Goal: Task Accomplishment & Management: Complete application form

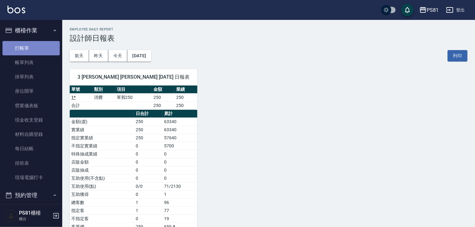
click at [32, 45] on link "打帳單" at bounding box center [30, 48] width 57 height 14
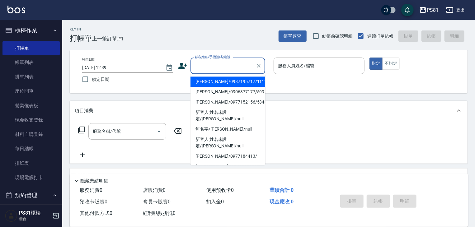
drag, startPoint x: 204, startPoint y: 65, endPoint x: 200, endPoint y: 70, distance: 6.4
click at [204, 67] on input "顧客姓名/手機號碼/編號" at bounding box center [223, 65] width 60 height 11
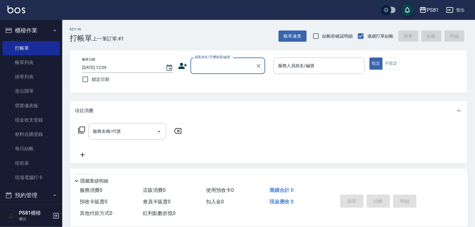
click at [215, 64] on input "顧客姓名/手機號碼/編號" at bounding box center [223, 65] width 60 height 11
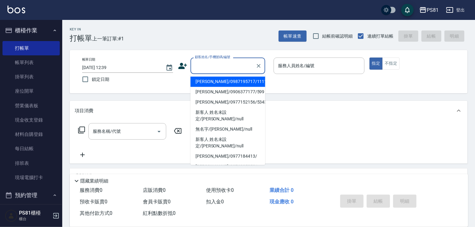
click at [215, 63] on input "顧客姓名/手機號碼/編號" at bounding box center [223, 65] width 60 height 11
click at [214, 78] on li "[PERSON_NAME]/0987195717/111111" at bounding box center [228, 82] width 75 height 10
type input "[PERSON_NAME]/0987195717/111111"
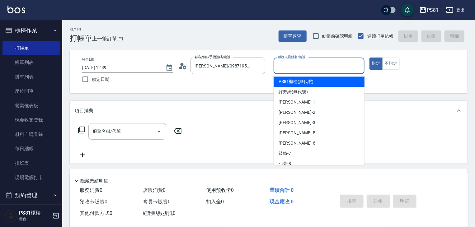
click at [289, 66] on input "服務人員姓名/編號" at bounding box center [319, 65] width 85 height 11
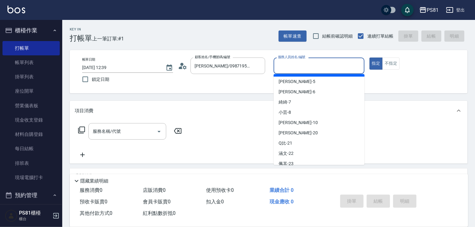
scroll to position [88, 0]
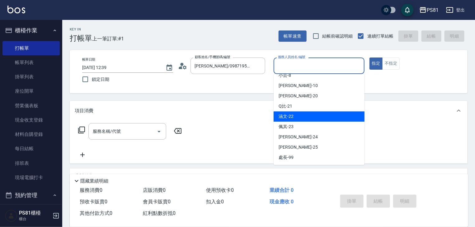
click at [313, 119] on div "涵文 -22" at bounding box center [319, 116] width 91 height 10
type input "涵文-22"
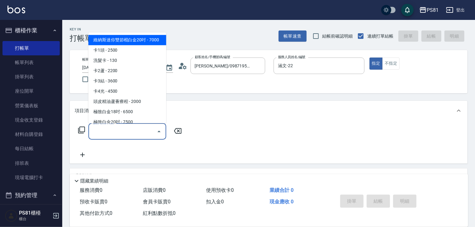
click at [112, 135] on input "服務名稱/代號" at bounding box center [122, 131] width 63 height 11
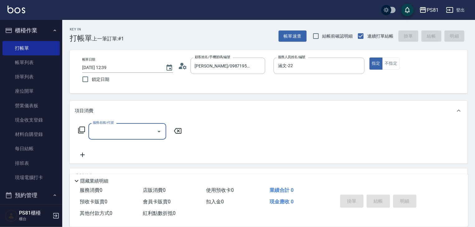
click at [118, 133] on input "服務名稱/代號" at bounding box center [122, 131] width 63 height 11
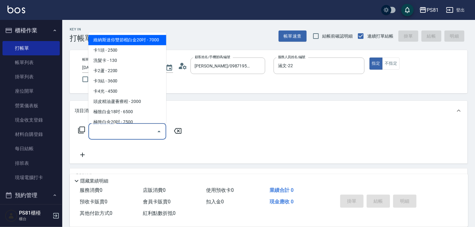
click at [118, 133] on input "服務名稱/代號" at bounding box center [122, 131] width 63 height 11
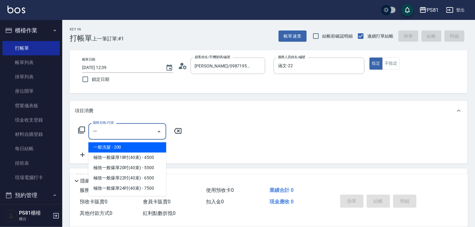
click at [123, 150] on span "一般洗髮 - 200" at bounding box center [127, 148] width 78 height 10
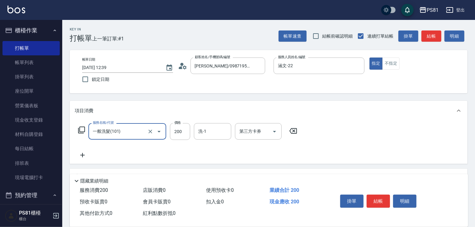
type input "一般洗髮(101)"
click at [85, 155] on icon at bounding box center [83, 155] width 16 height 7
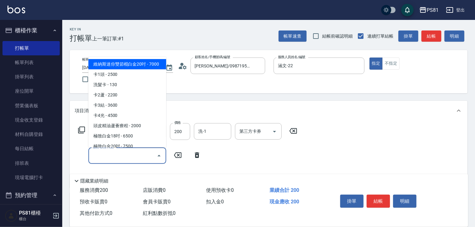
click at [104, 155] on input "服務名稱/代號" at bounding box center [122, 155] width 63 height 11
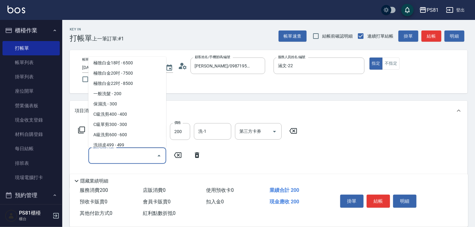
scroll to position [62, 0]
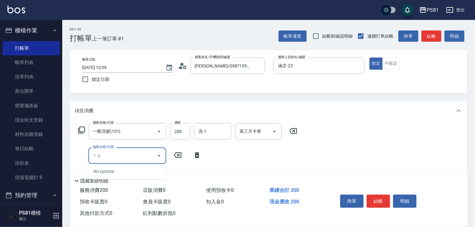
type input "ㄒ"
click at [155, 172] on span "電棒造型 - 100" at bounding box center [127, 172] width 78 height 10
type input "電棒造型(122)"
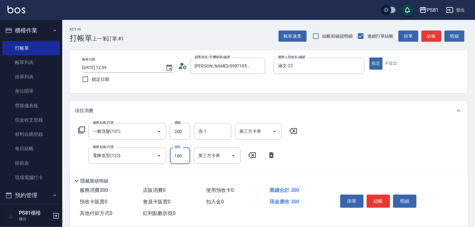
click at [182, 158] on input "100" at bounding box center [180, 156] width 20 height 17
type input "150"
click at [307, 150] on div "服務名稱/代號 一般洗髮(101) 服務名稱/代號 價格 200 價格 洗-1 洗-1 第三方卡券 第三方卡券 服務名稱/代號 電棒造型(122) 服務名稱/…" at bounding box center [269, 155] width 398 height 68
click at [380, 201] on button "結帳" at bounding box center [378, 201] width 23 height 13
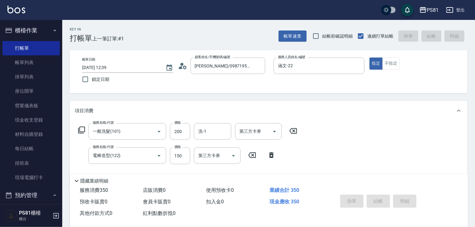
type input "[DATE] 12:40"
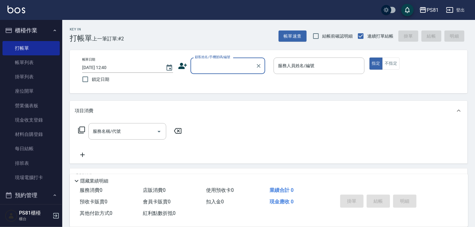
scroll to position [75, 0]
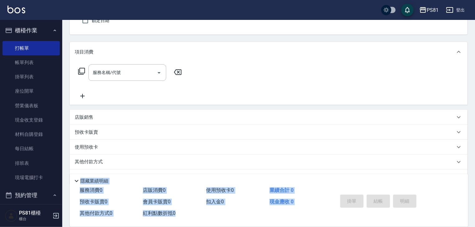
drag, startPoint x: 344, startPoint y: 237, endPoint x: 338, endPoint y: 233, distance: 7.9
click at [338, 227] on html "PS81 登出 櫃檯作業 打帳單 帳單列表 掛單列表 座位開單 營業儀表板 現金收支登錄 材料自購登錄 每日結帳 排班表 現場電腦打卡 預約管理 預約管理 單…" at bounding box center [237, 92] width 475 height 303
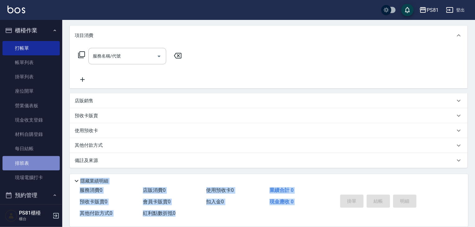
click at [39, 161] on link "排班表" at bounding box center [30, 163] width 57 height 14
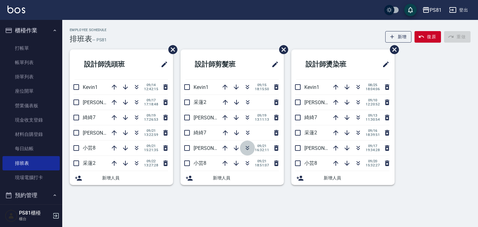
click at [247, 147] on icon "button" at bounding box center [247, 147] width 3 height 2
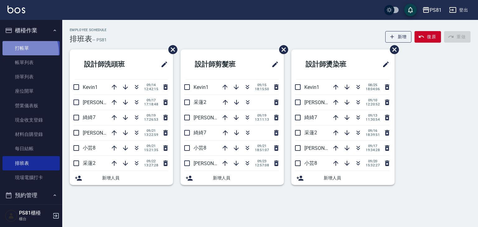
click at [21, 52] on link "打帳單" at bounding box center [30, 48] width 57 height 14
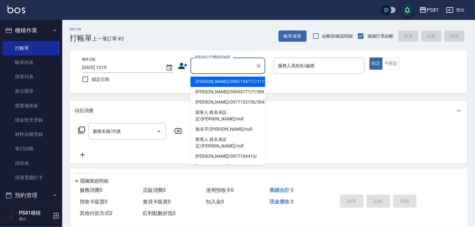
drag, startPoint x: 200, startPoint y: 65, endPoint x: 214, endPoint y: 71, distance: 15.6
click at [207, 66] on input "顧客姓名/手機號碼/編號" at bounding box center [223, 65] width 60 height 11
drag, startPoint x: 222, startPoint y: 84, endPoint x: 225, endPoint y: 81, distance: 4.6
click at [222, 84] on li "[PERSON_NAME]/0987195717/111111" at bounding box center [228, 82] width 75 height 10
type input "[PERSON_NAME]/0987195717/111111"
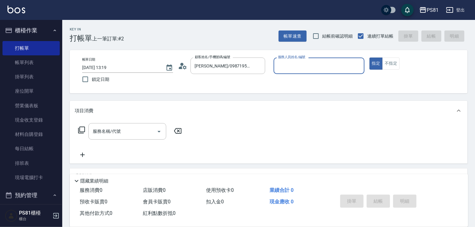
drag, startPoint x: 314, startPoint y: 53, endPoint x: 311, endPoint y: 63, distance: 10.1
click at [312, 60] on div "帳單日期 [DATE] 13:19 鎖定日期 顧客姓名/手機號碼/編號 [PERSON_NAME]/0987195717/111111 顧客姓名/手機號碼/編…" at bounding box center [269, 71] width 398 height 43
drag, startPoint x: 306, startPoint y: 65, endPoint x: 305, endPoint y: 71, distance: 6.7
click at [305, 67] on input "服務人員姓名/編號" at bounding box center [319, 65] width 85 height 11
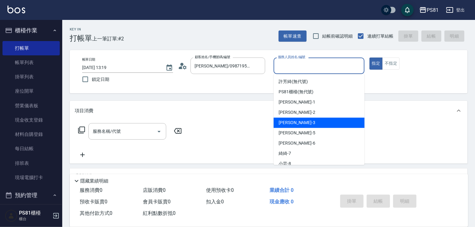
drag, startPoint x: 293, startPoint y: 123, endPoint x: 208, endPoint y: 139, distance: 86.2
click at [293, 122] on div "[PERSON_NAME] -3" at bounding box center [319, 123] width 91 height 10
type input "[PERSON_NAME]-3"
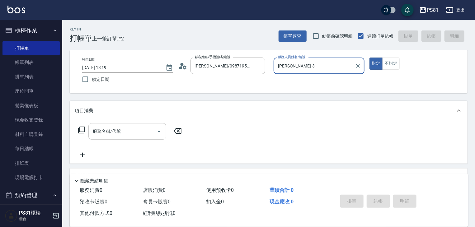
drag, startPoint x: 160, startPoint y: 134, endPoint x: 157, endPoint y: 135, distance: 3.5
click at [158, 135] on button "Open" at bounding box center [159, 132] width 10 height 10
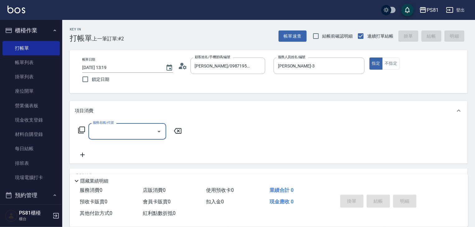
click at [152, 132] on input "服務名稱/代號" at bounding box center [122, 131] width 63 height 11
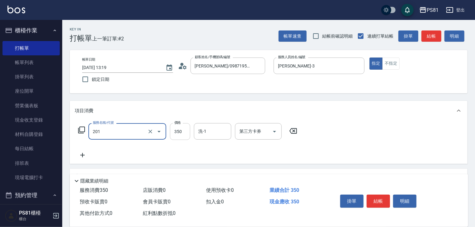
type input "洗剪350(201)"
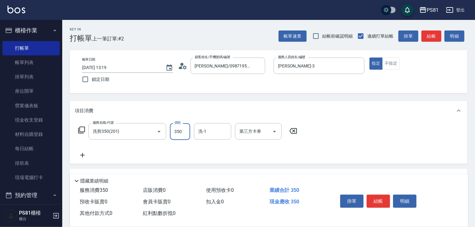
click at [182, 126] on input "350" at bounding box center [180, 131] width 20 height 17
drag, startPoint x: 142, startPoint y: 126, endPoint x: 154, endPoint y: 136, distance: 15.7
click at [133, 133] on div "洗剪350(201) 服務名稱/代號" at bounding box center [127, 131] width 78 height 17
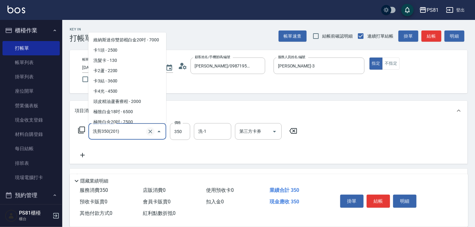
scroll to position [564, 0]
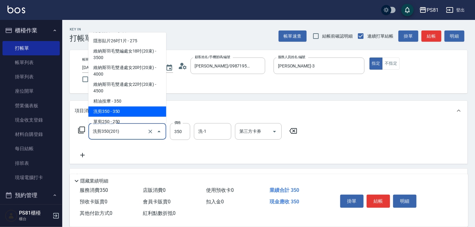
drag, startPoint x: 151, startPoint y: 130, endPoint x: 148, endPoint y: 127, distance: 4.0
click at [148, 127] on div at bounding box center [154, 131] width 17 height 17
drag, startPoint x: 148, startPoint y: 127, endPoint x: 146, endPoint y: 131, distance: 3.6
click at [148, 128] on div at bounding box center [154, 131] width 17 height 17
click at [147, 131] on icon "Clear" at bounding box center [150, 132] width 6 height 6
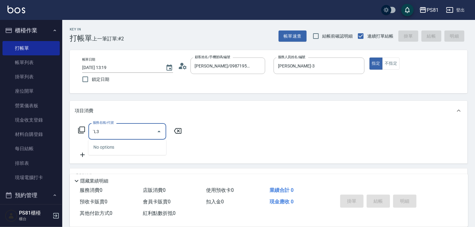
type input "`L"
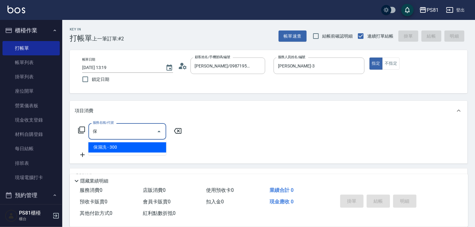
click at [139, 145] on span "保濕洗 - 300" at bounding box center [127, 148] width 78 height 10
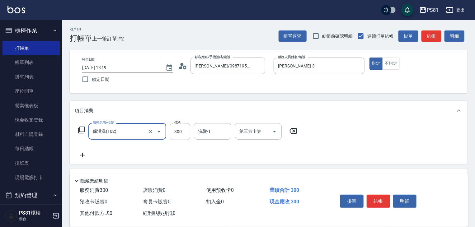
type input "保濕洗(102)"
click at [83, 160] on div "服務名稱/代號 保濕洗(102) 服務名稱/代號 價格 300 價格 洗髮-1 洗髮-1 第三方卡券 第三方卡券" at bounding box center [269, 142] width 398 height 43
click at [87, 154] on icon at bounding box center [83, 155] width 16 height 7
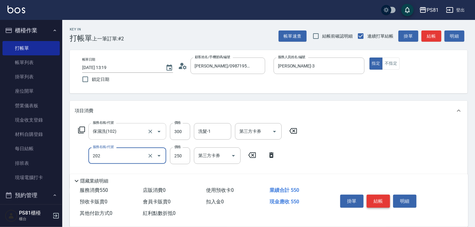
type input "單剪250(202)"
click at [379, 201] on button "結帳" at bounding box center [378, 201] width 23 height 13
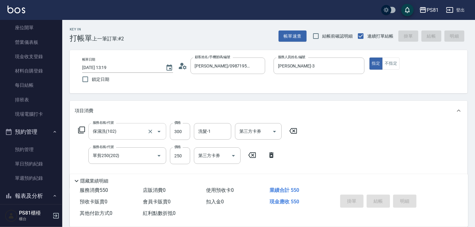
scroll to position [156, 0]
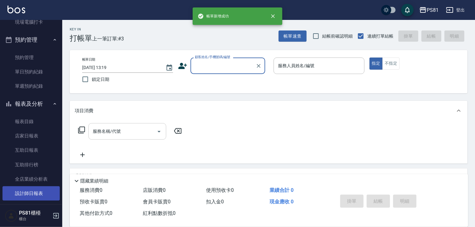
click at [38, 193] on link "設計師日報表" at bounding box center [30, 194] width 57 height 14
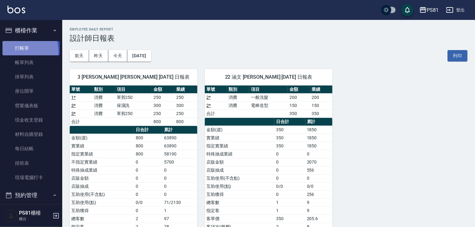
click at [20, 52] on link "打帳單" at bounding box center [30, 48] width 57 height 14
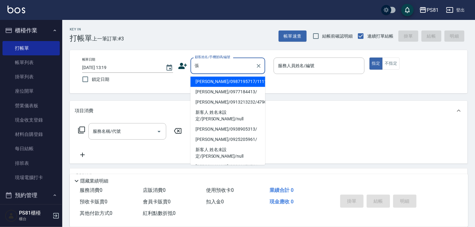
click at [249, 81] on li "[PERSON_NAME]/0987195717/111111" at bounding box center [228, 82] width 75 height 10
type input "[PERSON_NAME]/0987195717/111111"
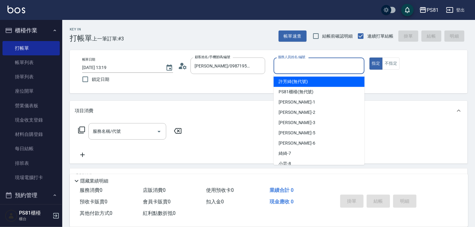
click at [327, 61] on input "服務人員姓名/編號" at bounding box center [319, 65] width 85 height 11
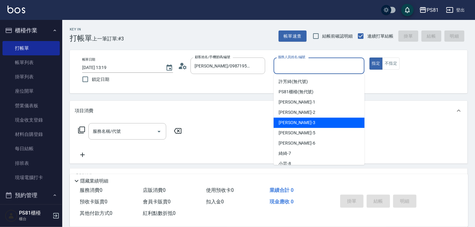
click at [282, 123] on span "[PERSON_NAME] -3" at bounding box center [297, 123] width 37 height 7
type input "[PERSON_NAME]-3"
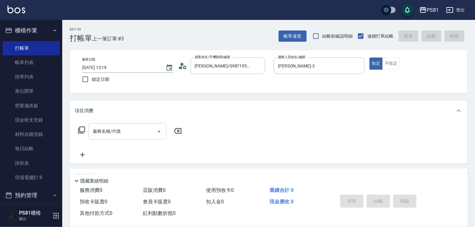
drag, startPoint x: 103, startPoint y: 119, endPoint x: 99, endPoint y: 126, distance: 8.7
click at [99, 125] on div "項目消費 服務名稱/代號 服務名稱/代號" at bounding box center [269, 132] width 398 height 63
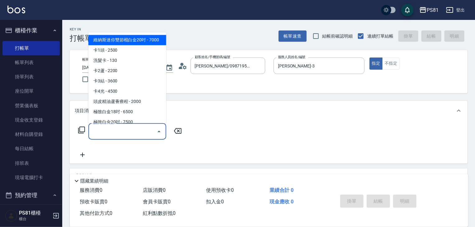
click at [99, 126] on div "服務名稱/代號 服務名稱/代號" at bounding box center [127, 131] width 78 height 17
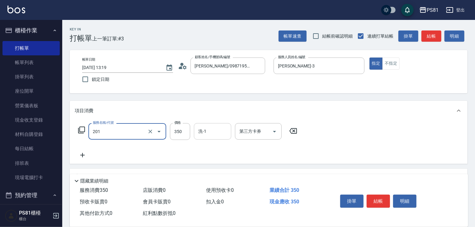
type input "洗剪350(201)"
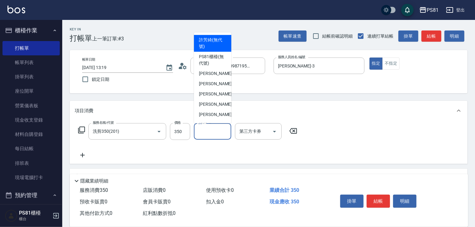
click at [202, 131] on input "洗-1" at bounding box center [213, 131] width 32 height 11
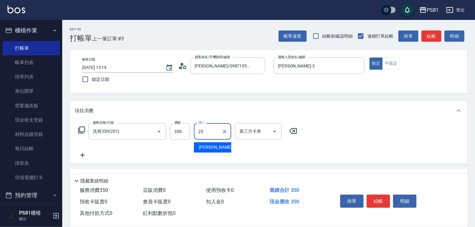
type input "妮可-25"
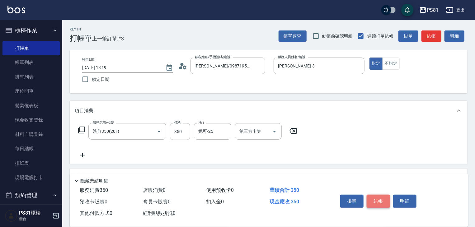
click at [382, 195] on button "結帳" at bounding box center [378, 201] width 23 height 13
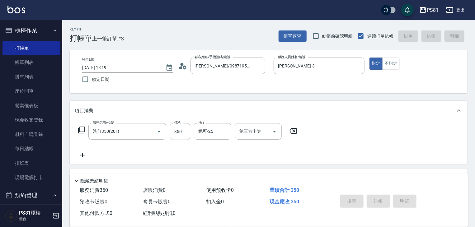
type input "[DATE] 13:25"
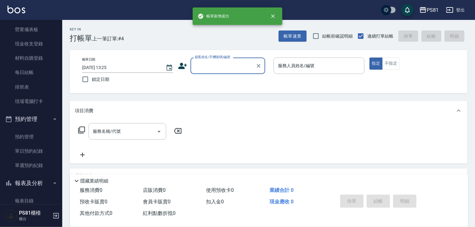
scroll to position [187, 0]
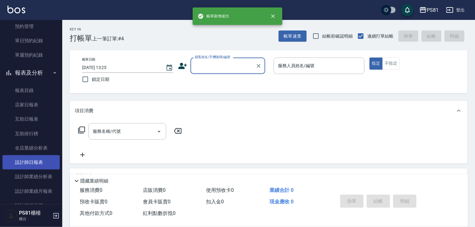
click at [42, 161] on link "設計師日報表" at bounding box center [30, 162] width 57 height 14
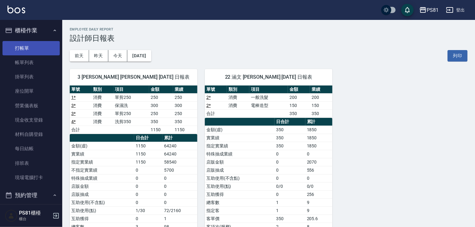
click at [21, 48] on link "打帳單" at bounding box center [30, 48] width 57 height 14
